Goal: Task Accomplishment & Management: Manage account settings

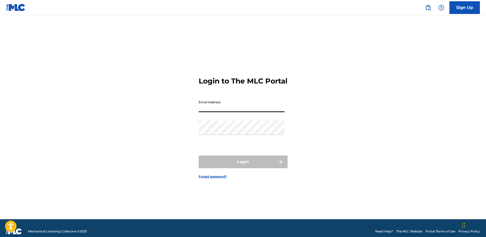
type input "[EMAIL_ADDRESS][DOMAIN_NAME]"
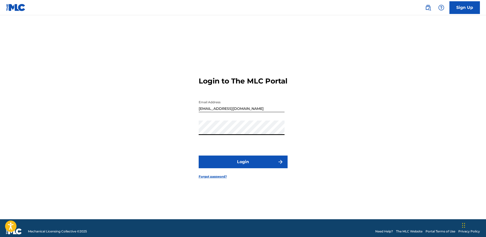
click at [228, 167] on button "Login" at bounding box center [243, 162] width 89 height 13
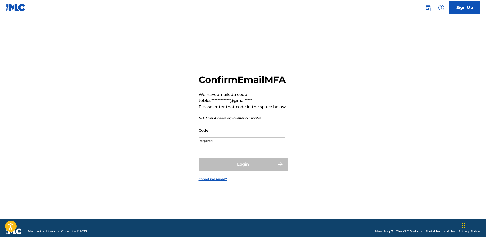
click at [221, 138] on input "Code" at bounding box center [242, 130] width 86 height 14
click at [175, 122] on div "**********" at bounding box center [243, 124] width 356 height 192
click at [218, 138] on input "Code" at bounding box center [242, 130] width 86 height 14
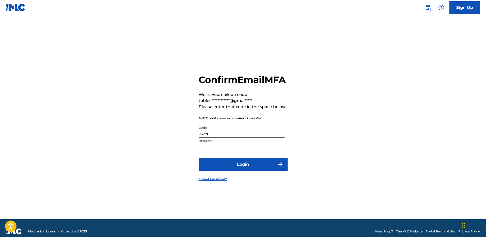
type input "762765"
click at [244, 171] on button "Login" at bounding box center [243, 164] width 89 height 13
